Goal: Ask a question

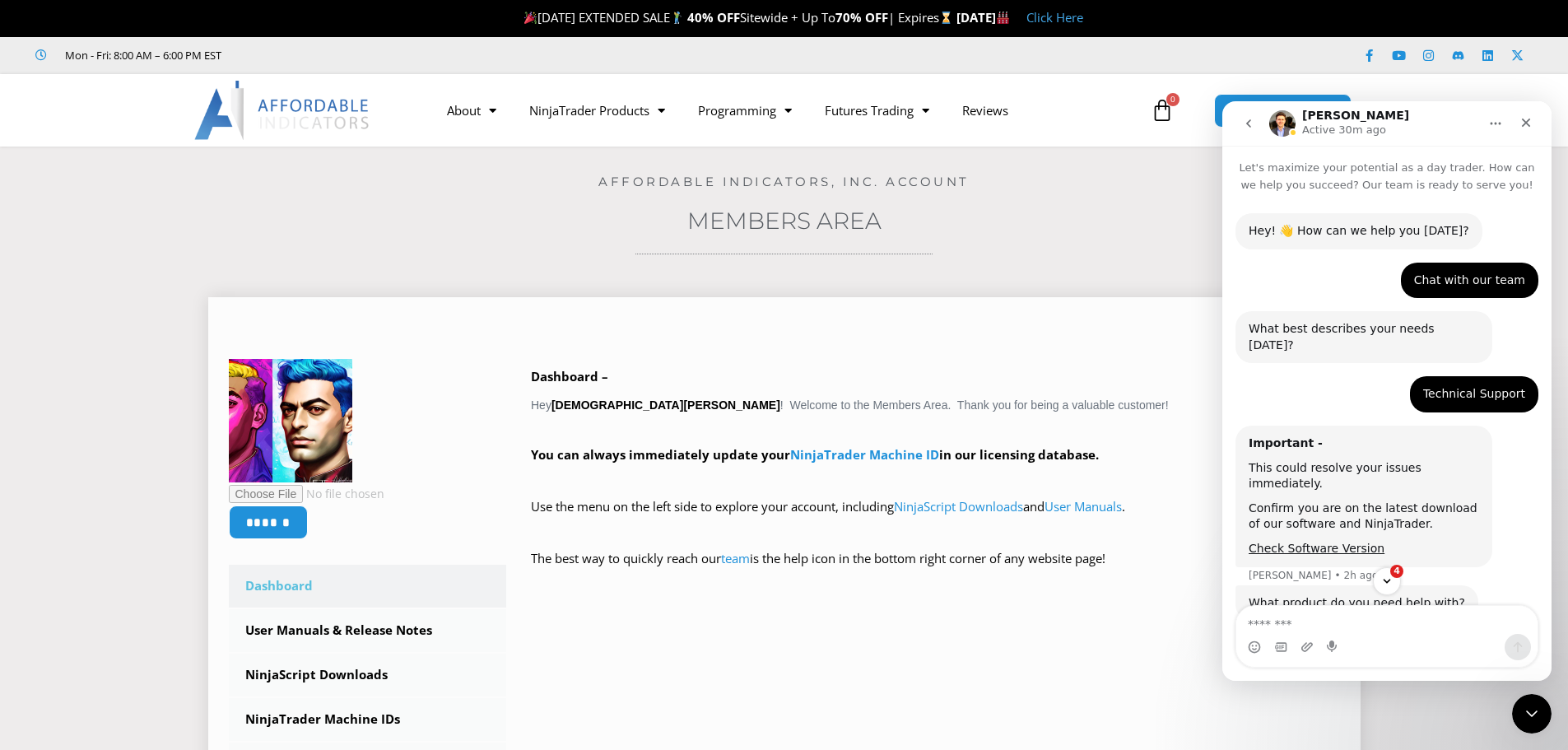
scroll to position [3, 0]
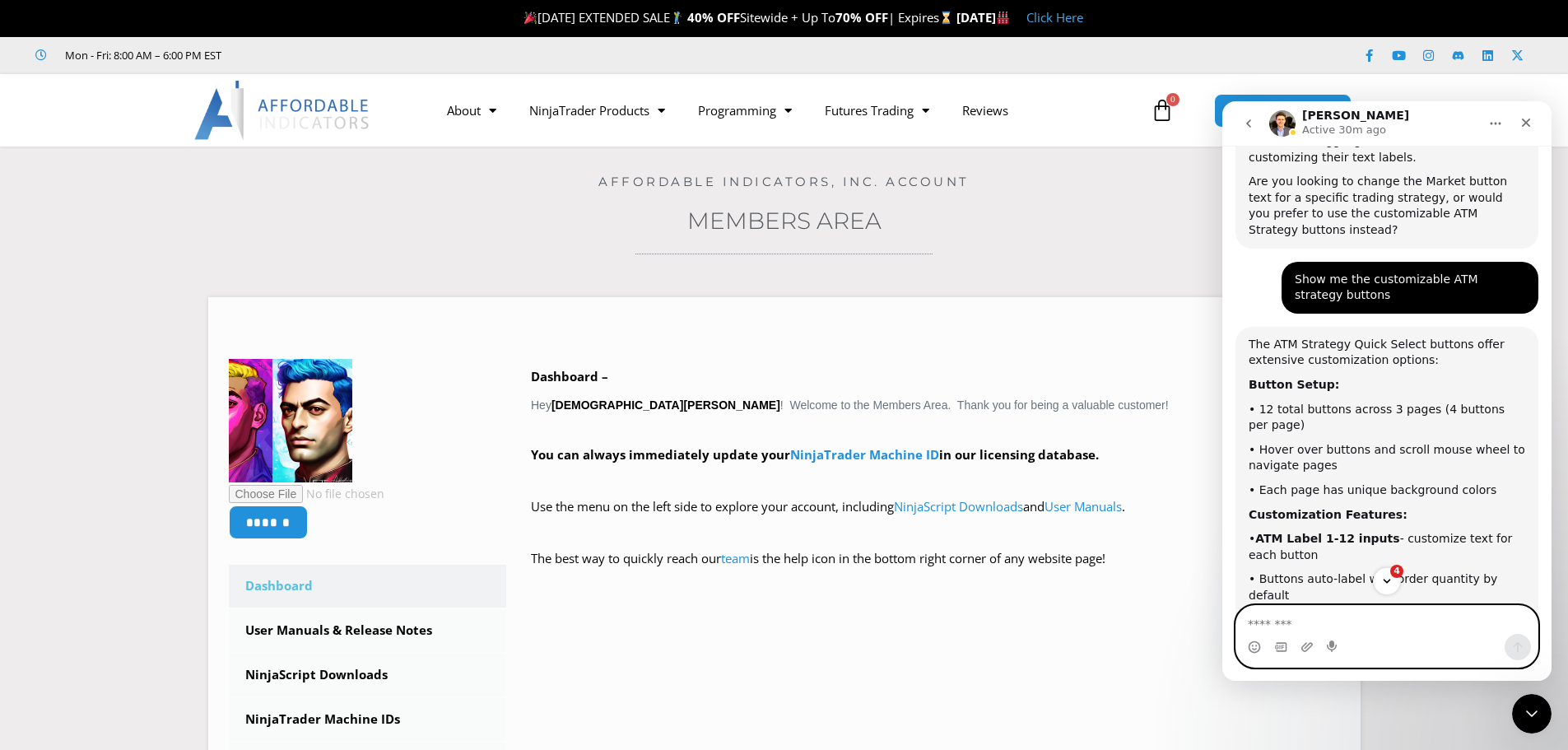
drag, startPoint x: 1430, startPoint y: 608, endPoint x: 1427, endPoint y: 622, distance: 14.3
click at [1427, 622] on textarea "Message…" at bounding box center [1387, 620] width 301 height 28
type textarea "**********"
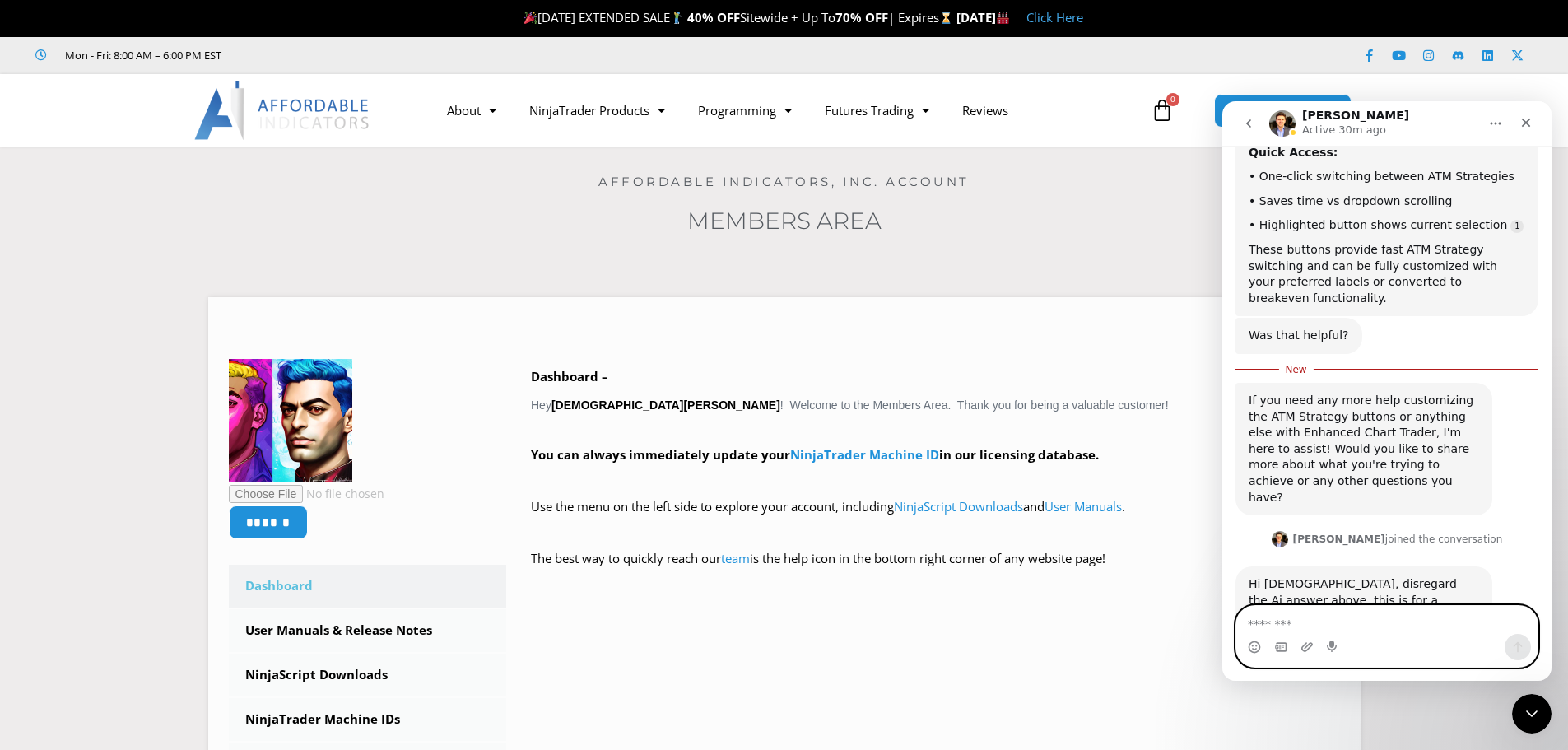
scroll to position [2094, 0]
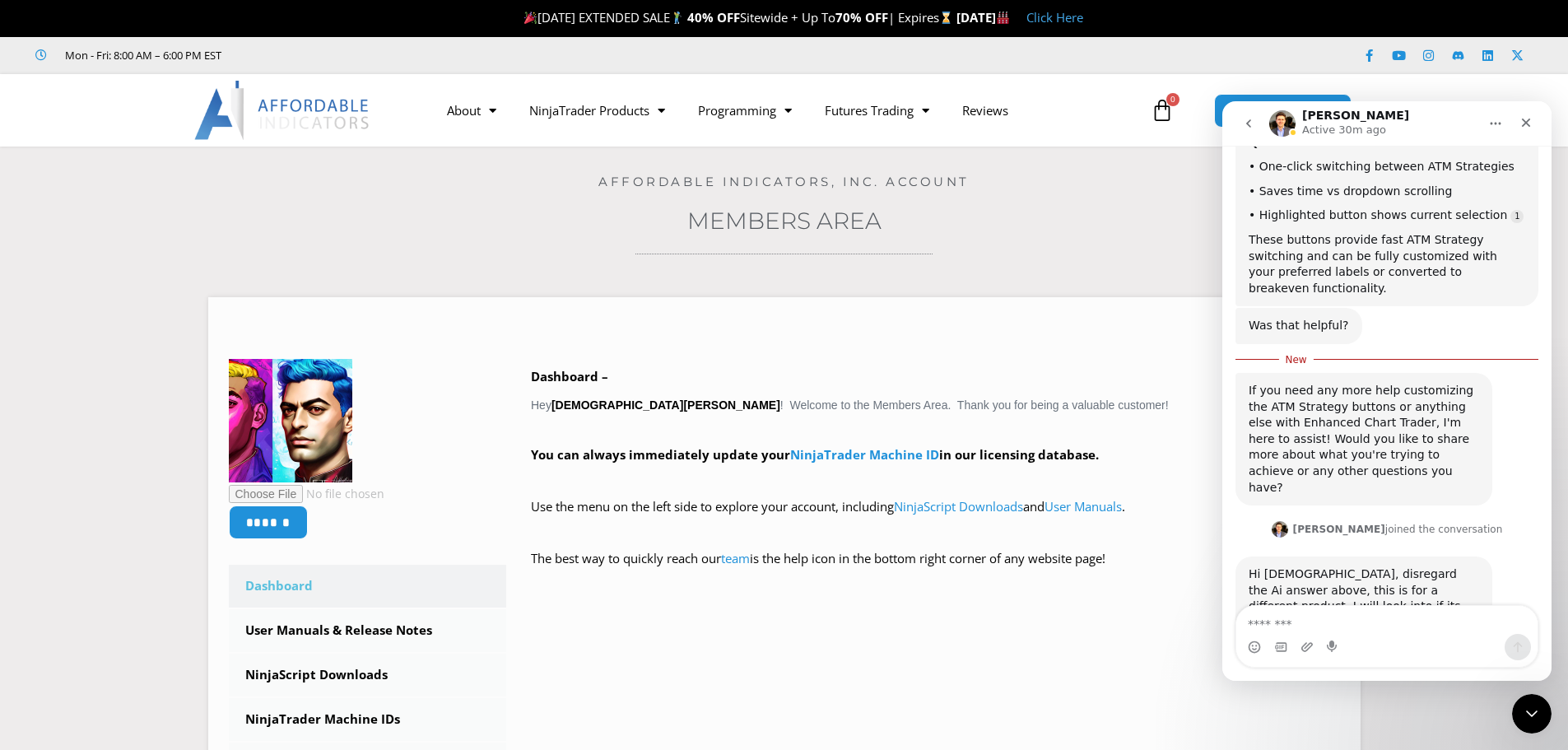
click at [1243, 125] on icon "go back" at bounding box center [1249, 123] width 13 height 13
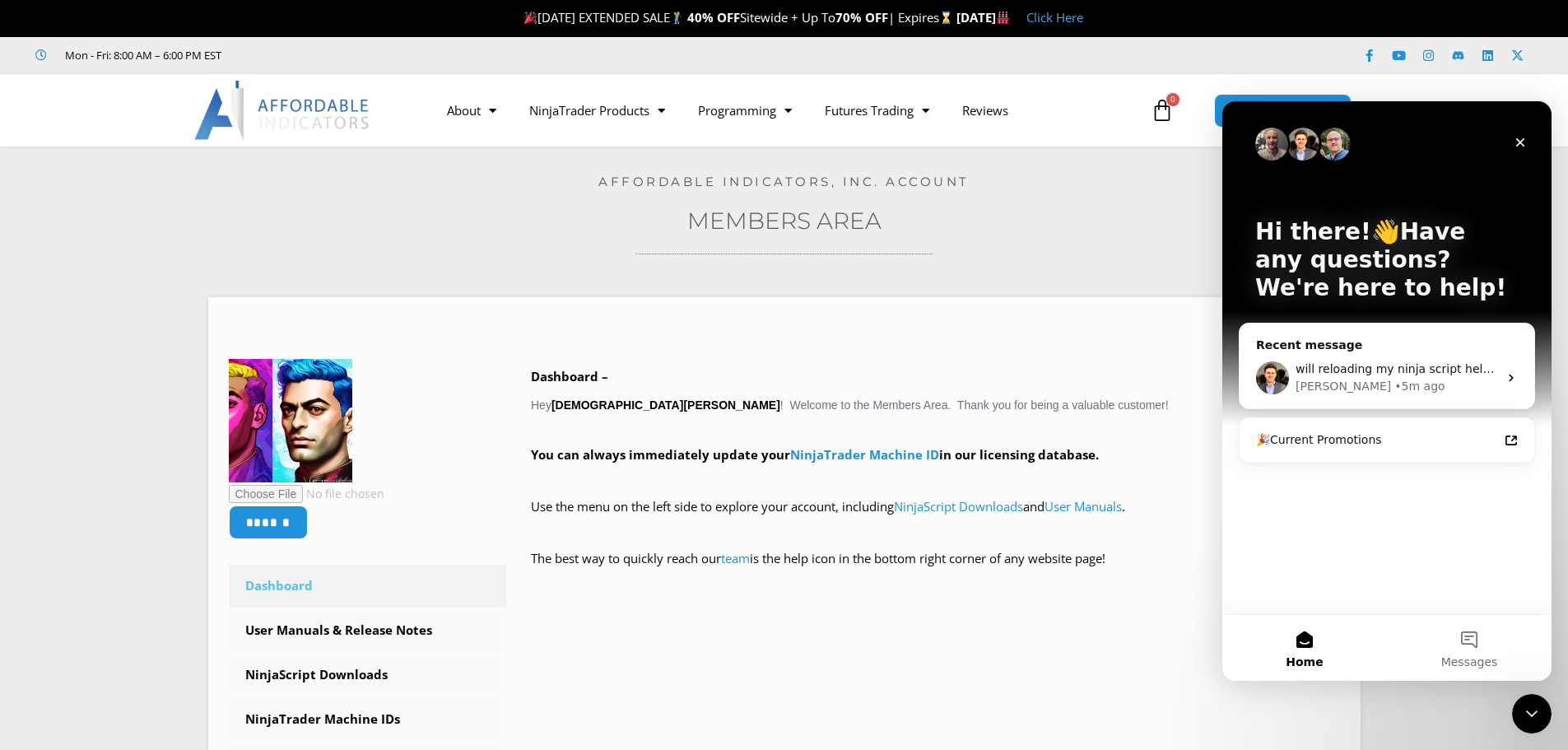
scroll to position [0, 0]
click at [1531, 709] on icon "Close Intercom Messenger" at bounding box center [1530, 711] width 20 height 20
